Goal: Transaction & Acquisition: Purchase product/service

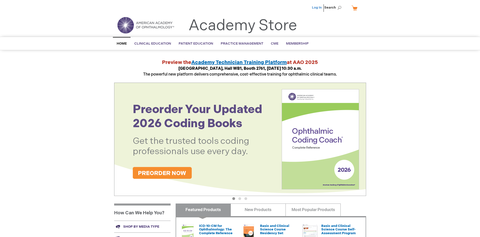
click at [317, 8] on link "Log In" at bounding box center [317, 8] width 10 height 4
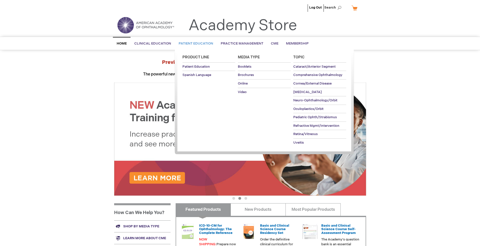
click at [195, 44] on span "Patient Education" at bounding box center [196, 44] width 35 height 4
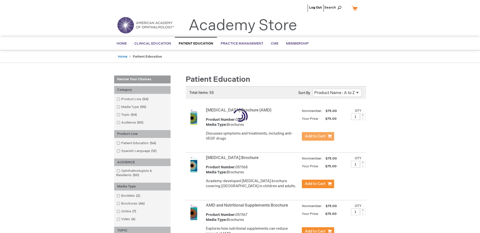
click at [318, 137] on span "Add to Cart" at bounding box center [315, 136] width 21 height 5
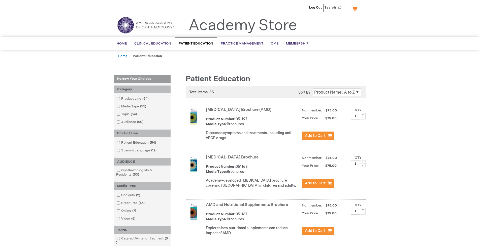
click at [248, 208] on link "AMD and Nutritional Supplements Brochure" at bounding box center [247, 205] width 82 height 5
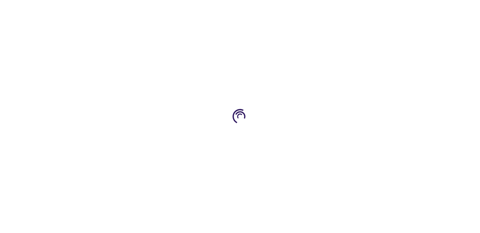
click at [278, 151] on span "Add to Cart" at bounding box center [278, 151] width 18 height 4
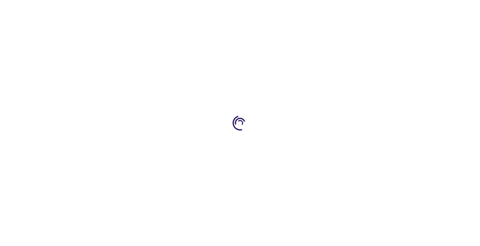
click at [356, 8] on link "My Cart" at bounding box center [357, 8] width 12 height 9
